Goal: Task Accomplishment & Management: Use online tool/utility

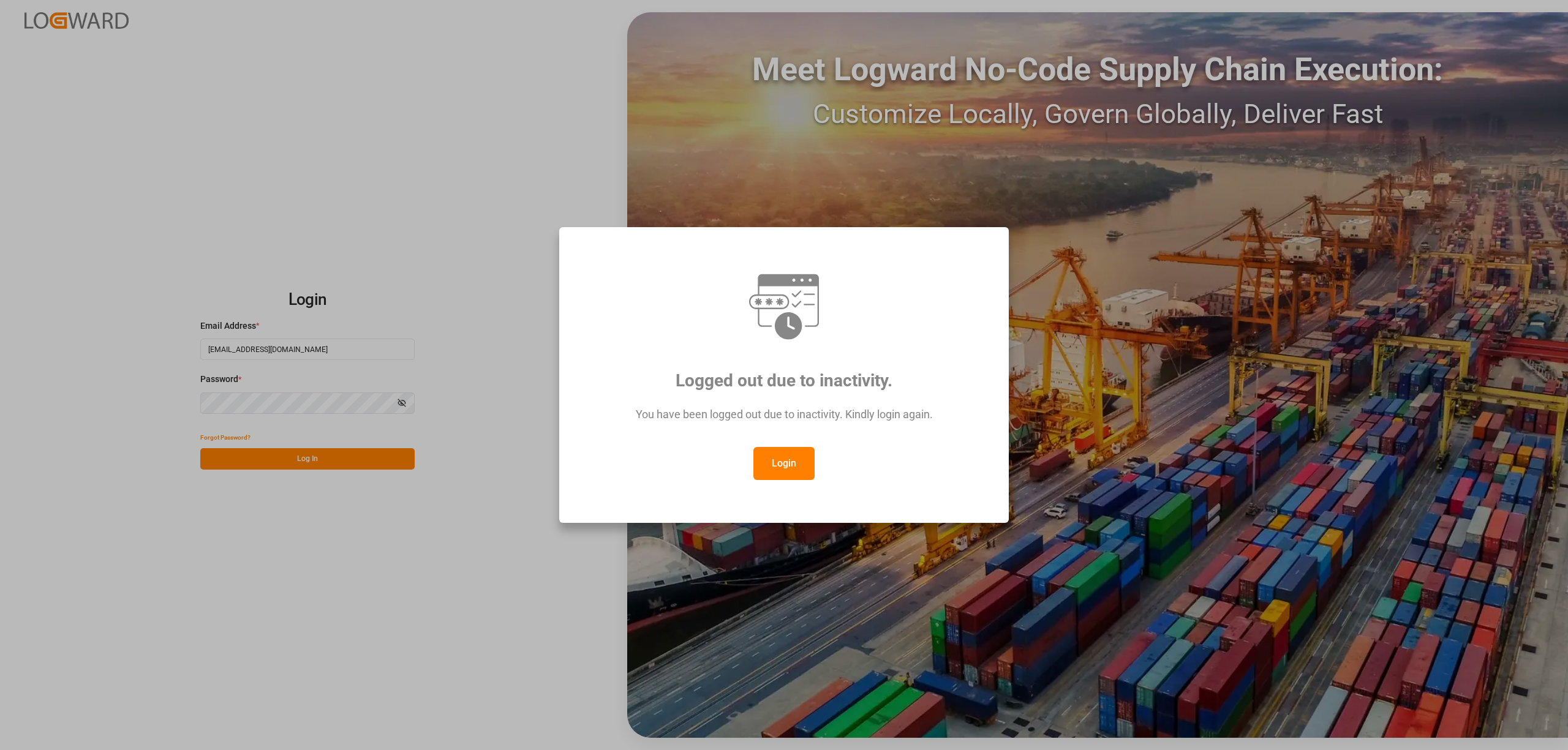
click at [804, 468] on button "Login" at bounding box center [784, 464] width 61 height 33
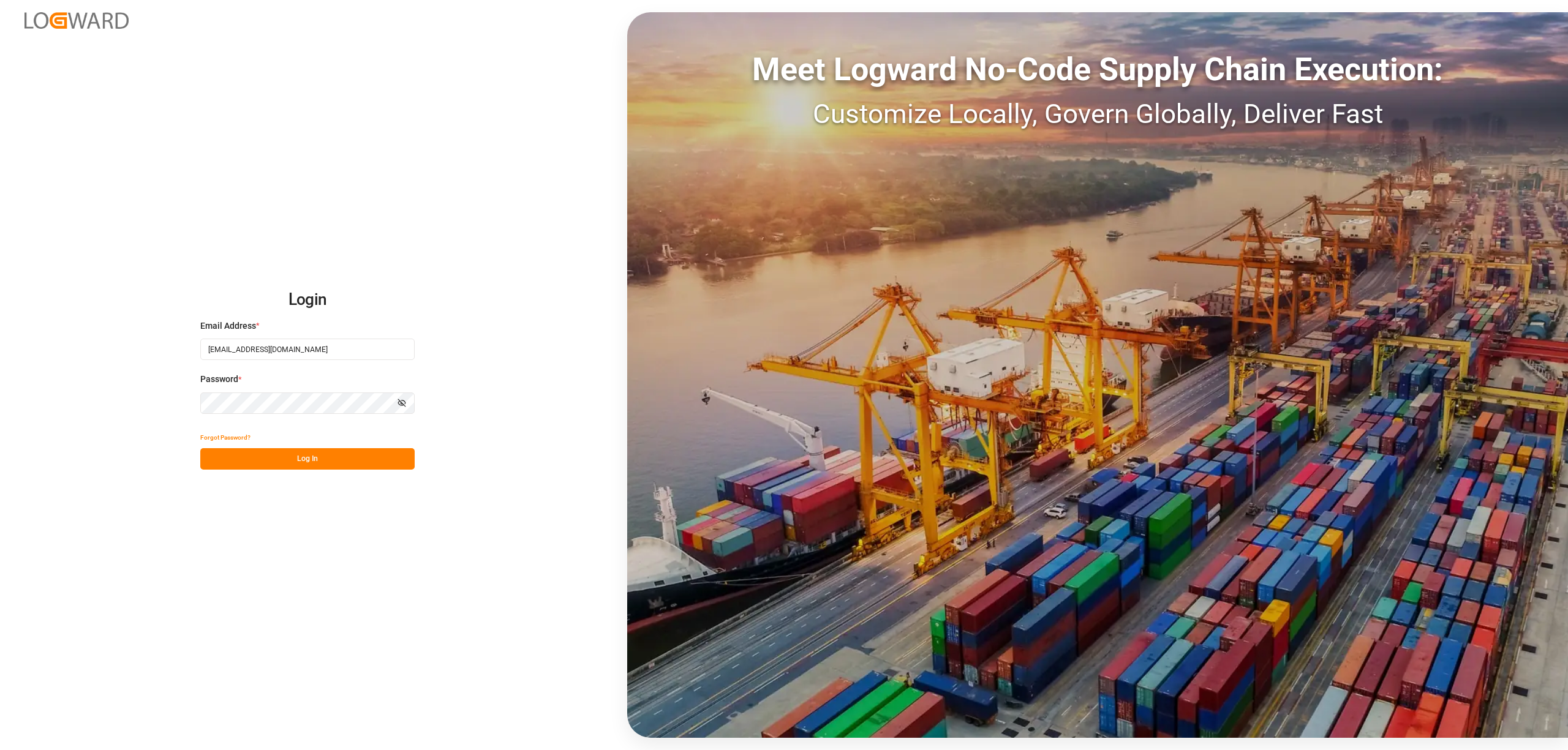
click at [260, 454] on button "Log In" at bounding box center [307, 458] width 215 height 22
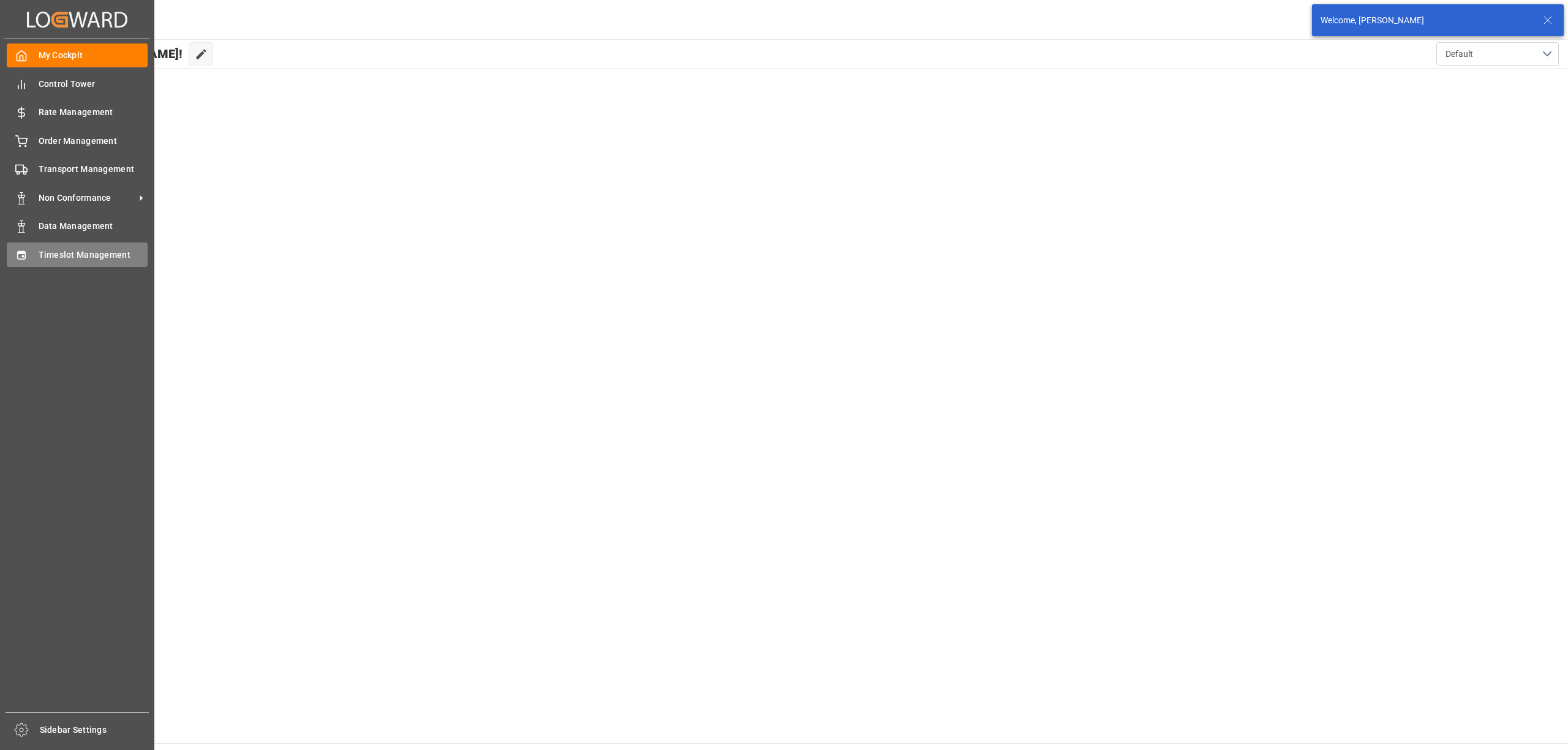
click at [42, 252] on span "Timeslot Management" at bounding box center [94, 254] width 110 height 13
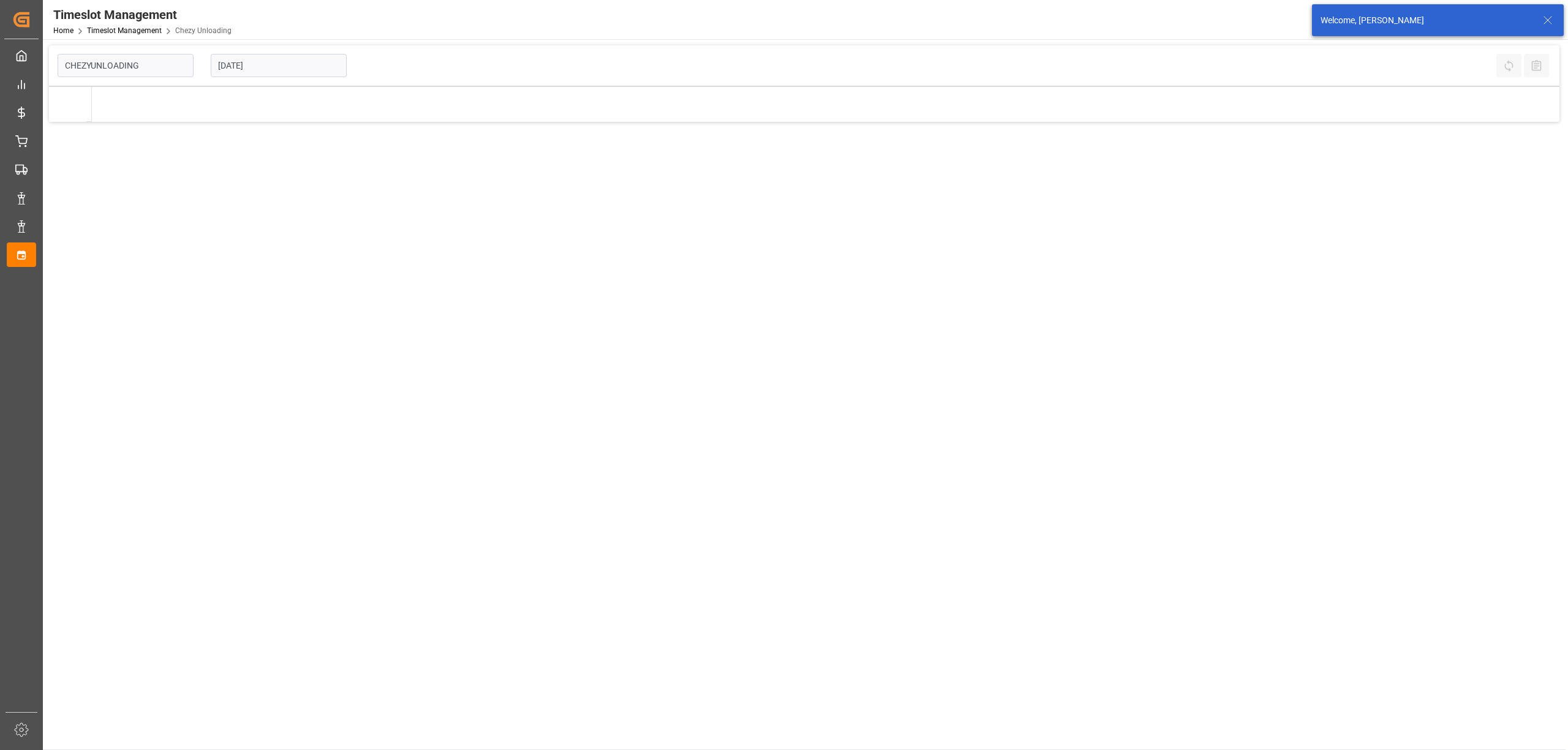
type input "Chezy Unloading"
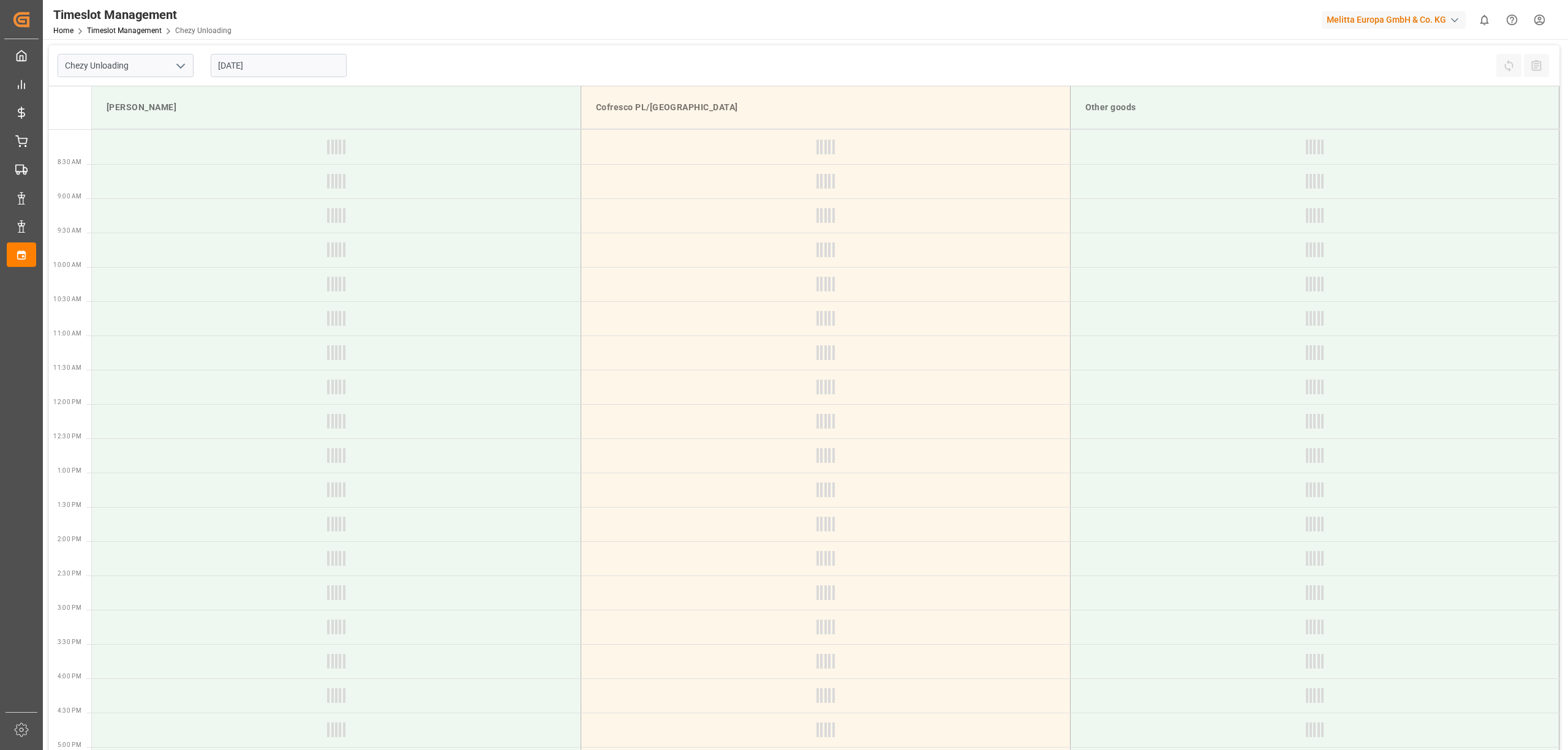
click at [254, 57] on input "[DATE]" at bounding box center [279, 65] width 136 height 23
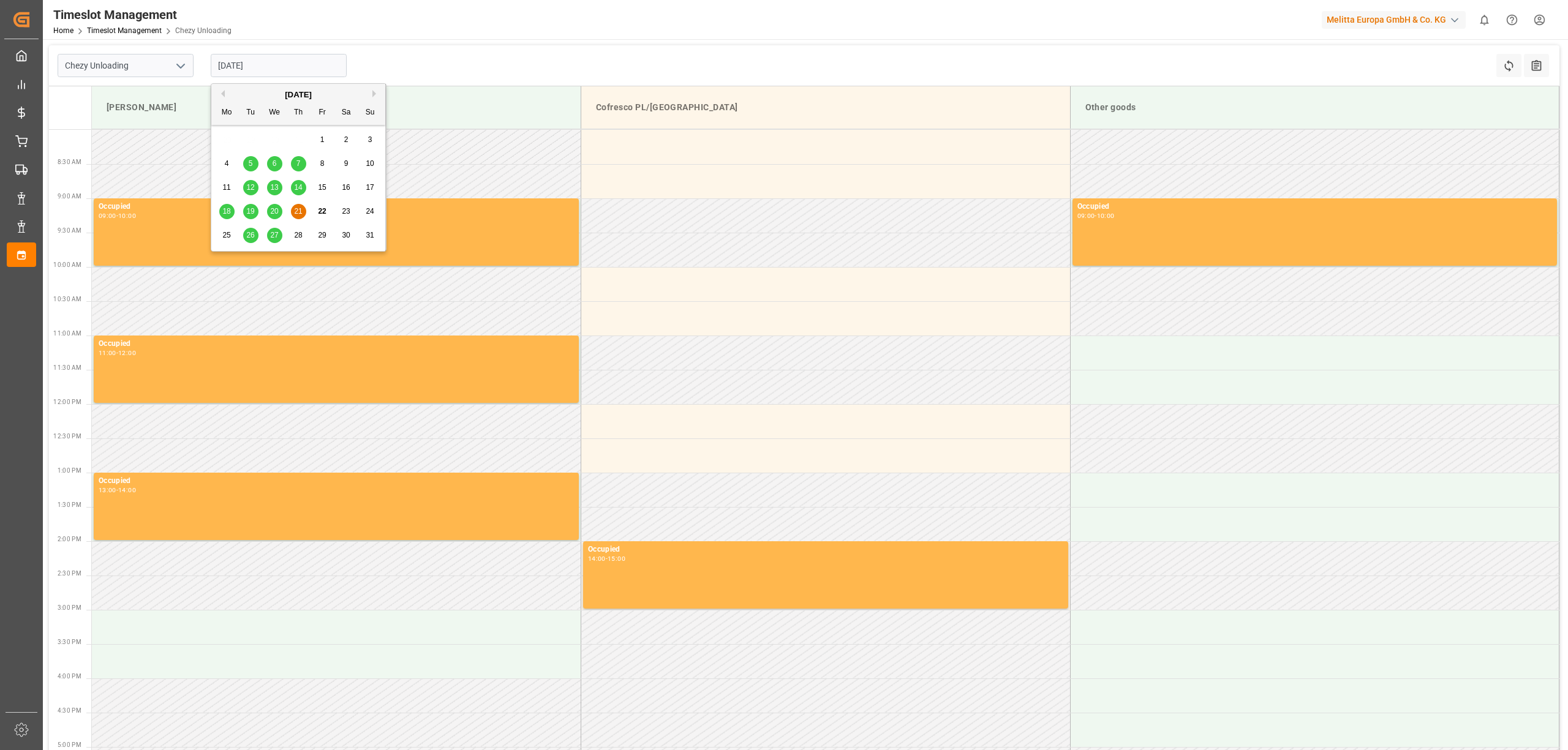
click at [265, 235] on div "25 26 27 28 29 30 31" at bounding box center [298, 236] width 167 height 24
click at [273, 236] on div "27" at bounding box center [275, 236] width 15 height 15
type input "[DATE]"
